Goal: Task Accomplishment & Management: Manage account settings

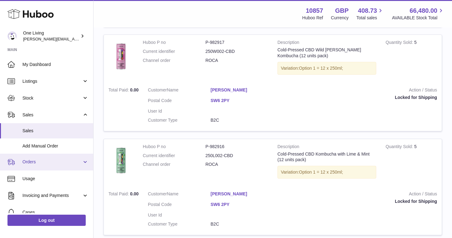
click at [55, 159] on span "Orders" at bounding box center [51, 162] width 59 height 6
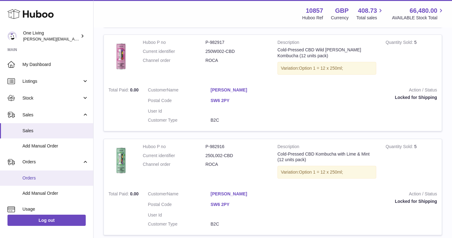
click at [47, 178] on span "Orders" at bounding box center [55, 178] width 66 height 6
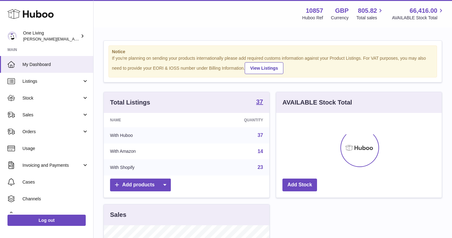
scroll to position [97, 165]
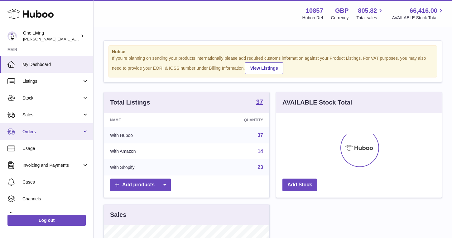
click at [77, 131] on span "Orders" at bounding box center [51, 132] width 59 height 6
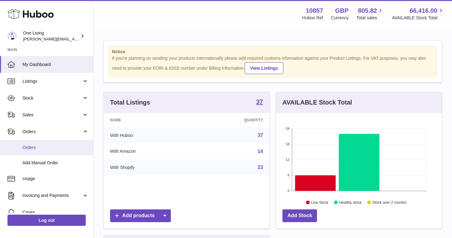
click at [65, 146] on span "Orders" at bounding box center [55, 148] width 66 height 6
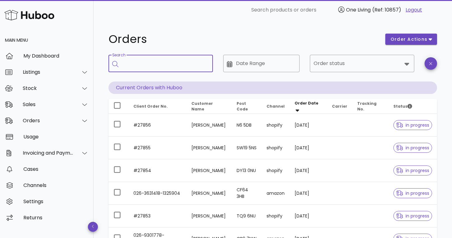
click at [138, 67] on input "Search" at bounding box center [165, 64] width 86 height 10
paste input "**********"
type input "**********"
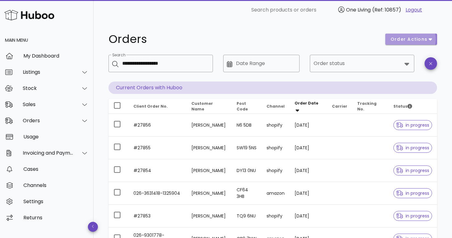
click at [413, 36] on span "order actions" at bounding box center [408, 39] width 37 height 7
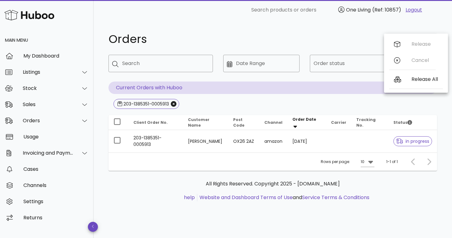
click at [283, 29] on div "Orders order actions ​ Search ​ Date Range ​ Order status Current Orders with H…" at bounding box center [272, 121] width 358 height 202
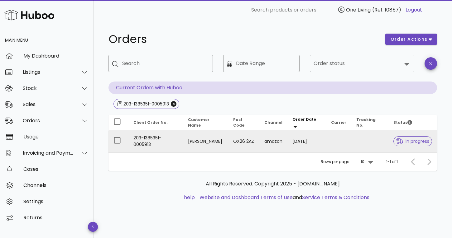
click at [170, 140] on td "203-1385351-0005913" at bounding box center [155, 141] width 55 height 22
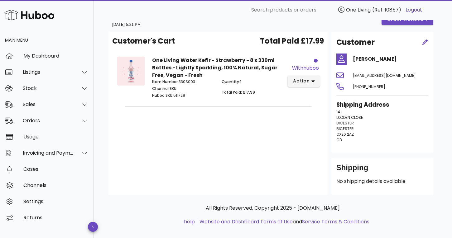
scroll to position [18, 0]
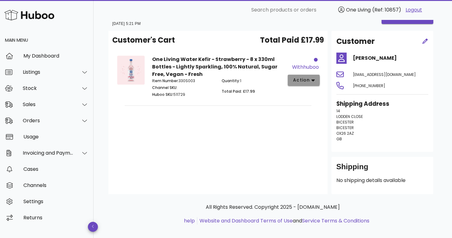
click at [313, 80] on icon "button" at bounding box center [312, 80] width 3 height 2
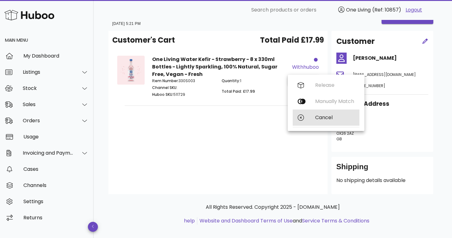
click at [320, 119] on div "Cancel" at bounding box center [334, 118] width 39 height 6
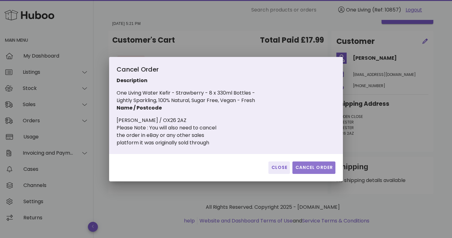
click at [313, 171] on span "Cancel Order" at bounding box center [314, 167] width 38 height 7
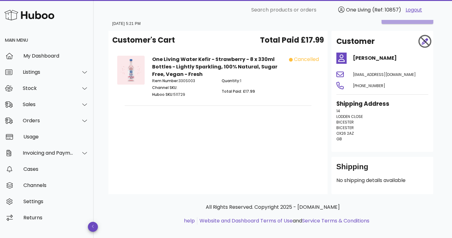
scroll to position [0, 0]
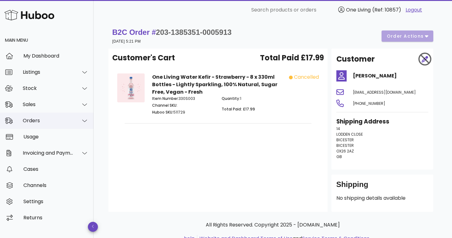
click at [53, 122] on div "Orders" at bounding box center [48, 121] width 51 height 6
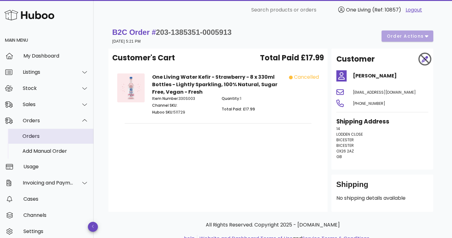
click at [49, 140] on div "Orders" at bounding box center [55, 136] width 66 height 13
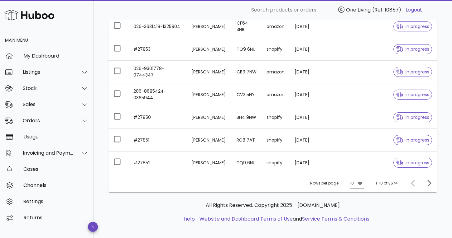
scroll to position [168, 0]
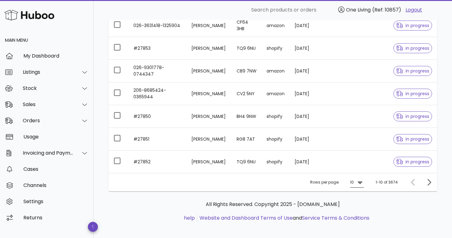
click at [361, 182] on icon at bounding box center [359, 183] width 5 height 3
click at [362, 217] on div "50" at bounding box center [359, 217] width 16 height 15
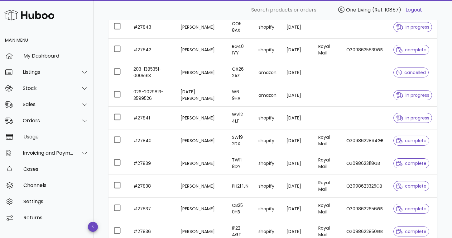
scroll to position [729, 0]
